Goal: Check status: Check status

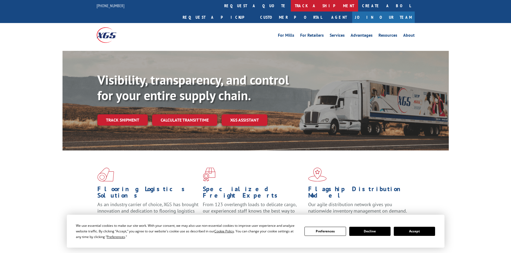
click at [291, 3] on link "track a shipment" at bounding box center [324, 6] width 67 height 12
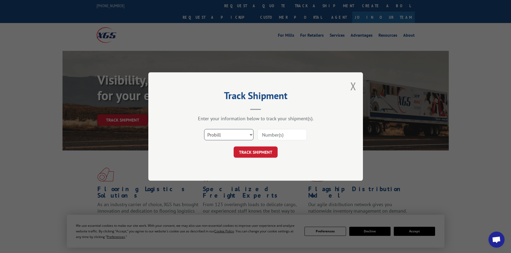
click at [226, 135] on select "Select category... Probill BOL PO" at bounding box center [228, 134] width 49 height 11
select select "bol"
click at [204, 129] on select "Select category... Probill BOL PO" at bounding box center [228, 134] width 49 height 11
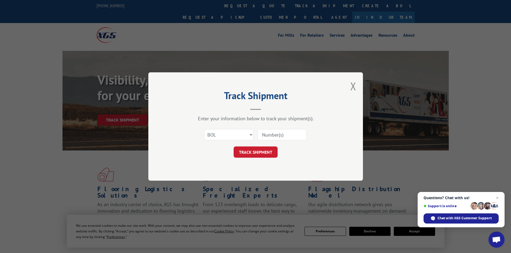
click at [275, 131] on input at bounding box center [281, 134] width 49 height 11
paste input "6022771"
type input "6022771"
click at [261, 150] on button "TRACK SHIPMENT" at bounding box center [255, 152] width 44 height 11
